Goal: Information Seeking & Learning: Compare options

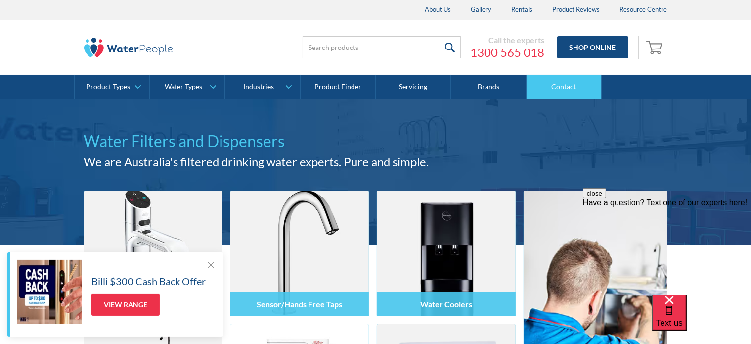
click at [562, 88] on link "Contact" at bounding box center [563, 87] width 75 height 25
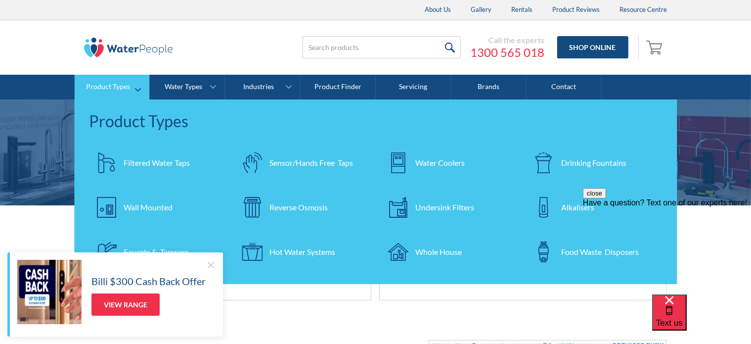
click at [439, 160] on div "Water Coolers" at bounding box center [439, 163] width 49 height 12
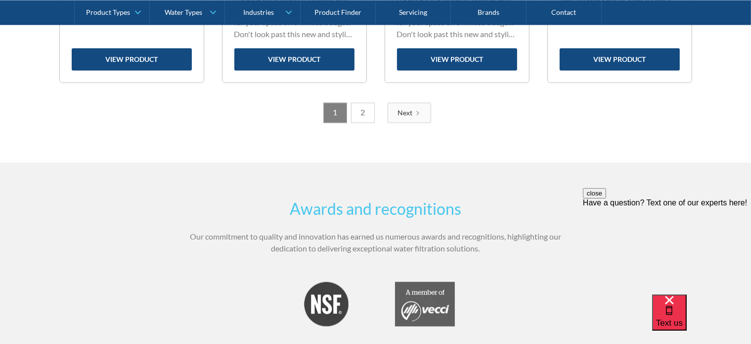
scroll to position [1878, 0]
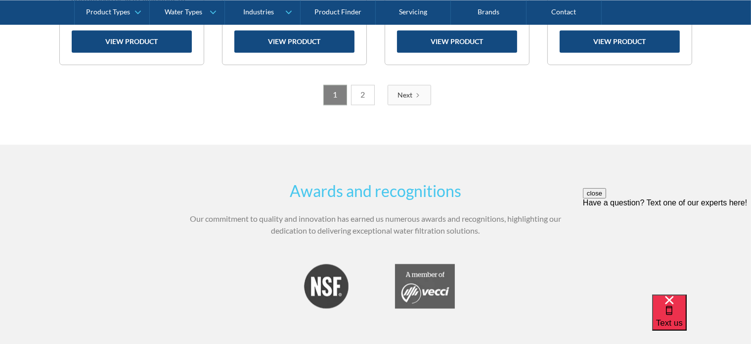
click at [408, 94] on div "Next" at bounding box center [405, 95] width 15 height 10
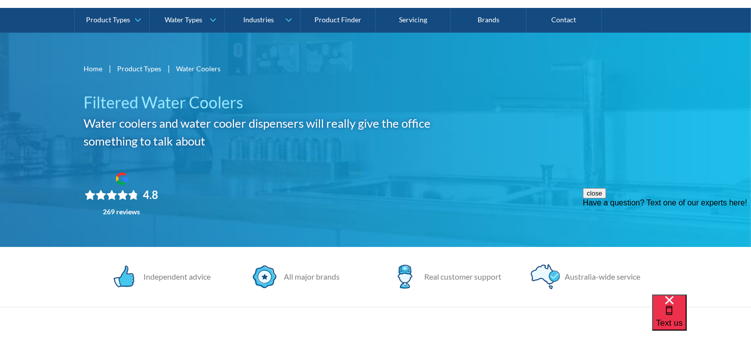
scroll to position [49, 0]
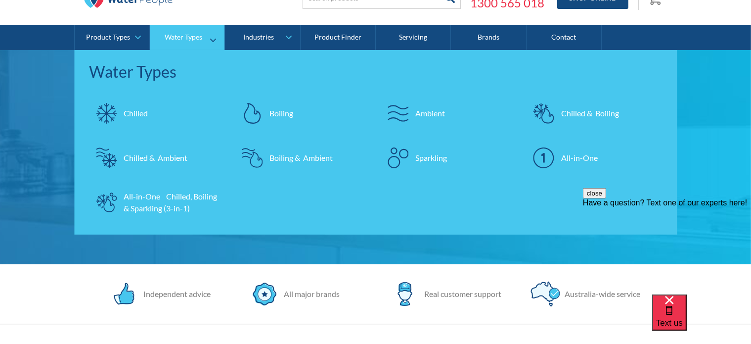
click at [129, 112] on div "Chilled" at bounding box center [136, 113] width 24 height 12
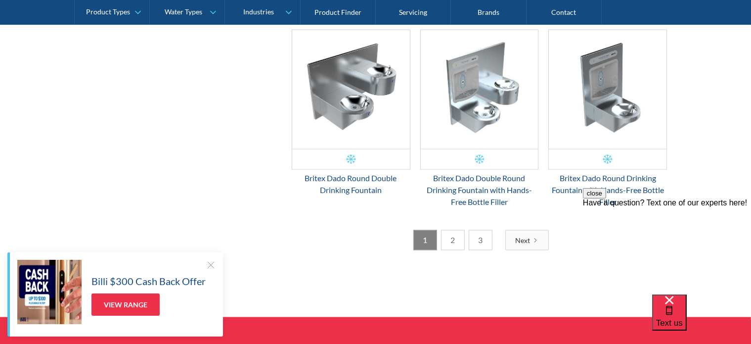
scroll to position [1582, 0]
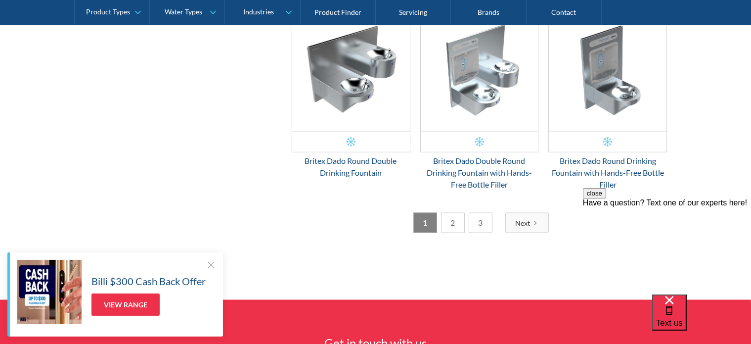
click at [454, 219] on link "2" at bounding box center [453, 223] width 24 height 20
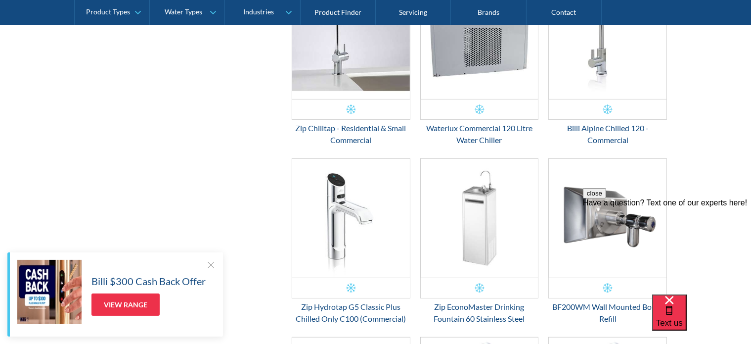
scroll to position [229, 0]
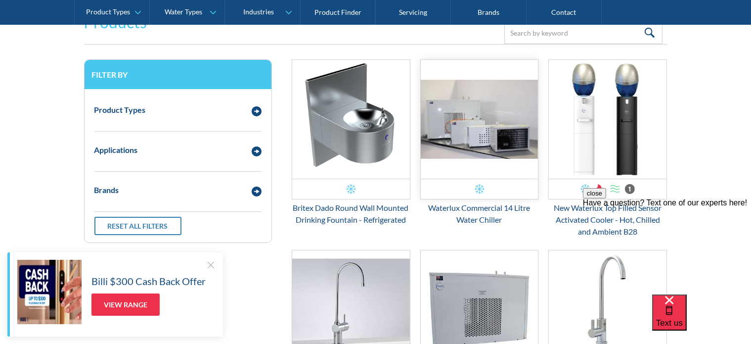
click at [473, 119] on img "Email Form 3" at bounding box center [480, 119] width 118 height 119
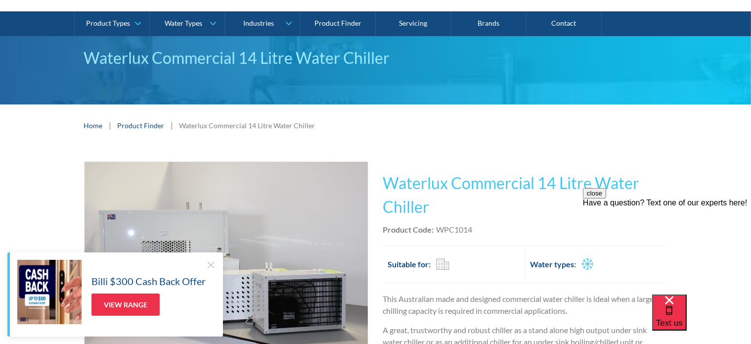
scroll to position [49, 0]
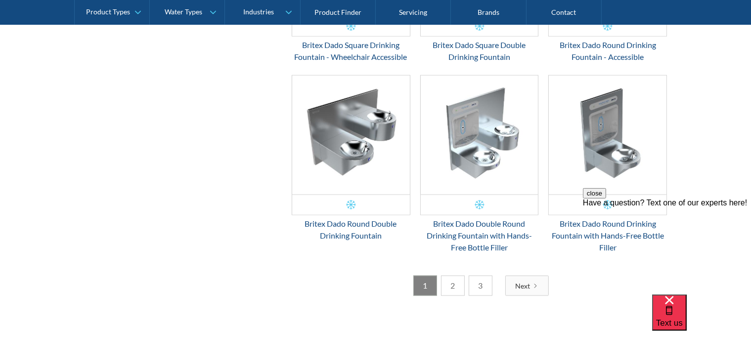
scroll to position [1613, 0]
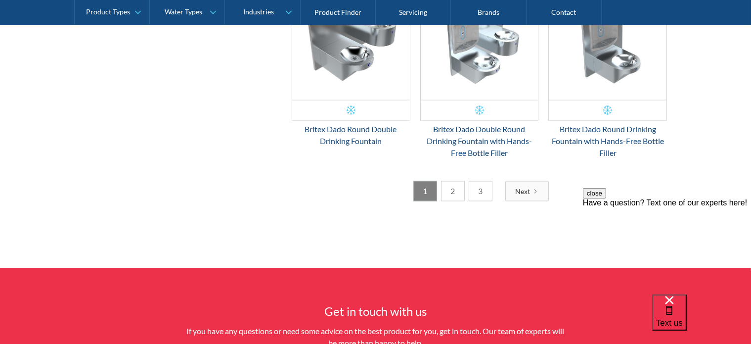
click at [536, 188] on icon "Next Page" at bounding box center [535, 191] width 6 height 6
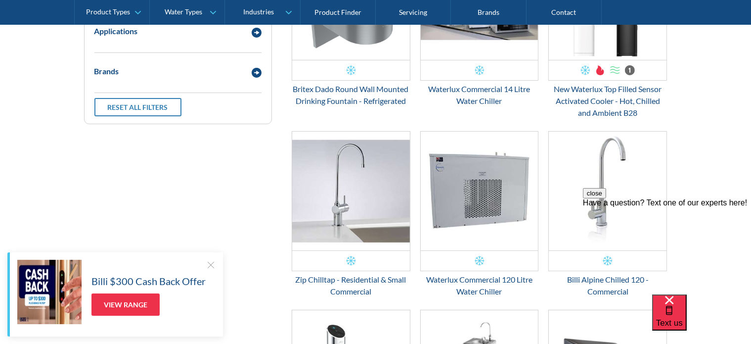
scroll to position [378, 0]
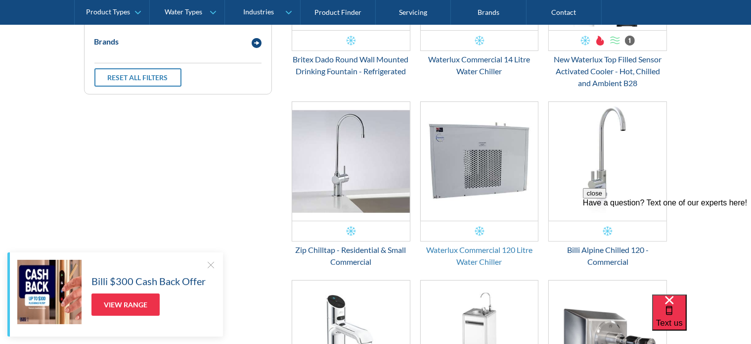
click at [478, 255] on div "Waterlux Commercial 120 Litre Water Chiller" at bounding box center [479, 256] width 119 height 24
